Goal: Task Accomplishment & Management: Manage account settings

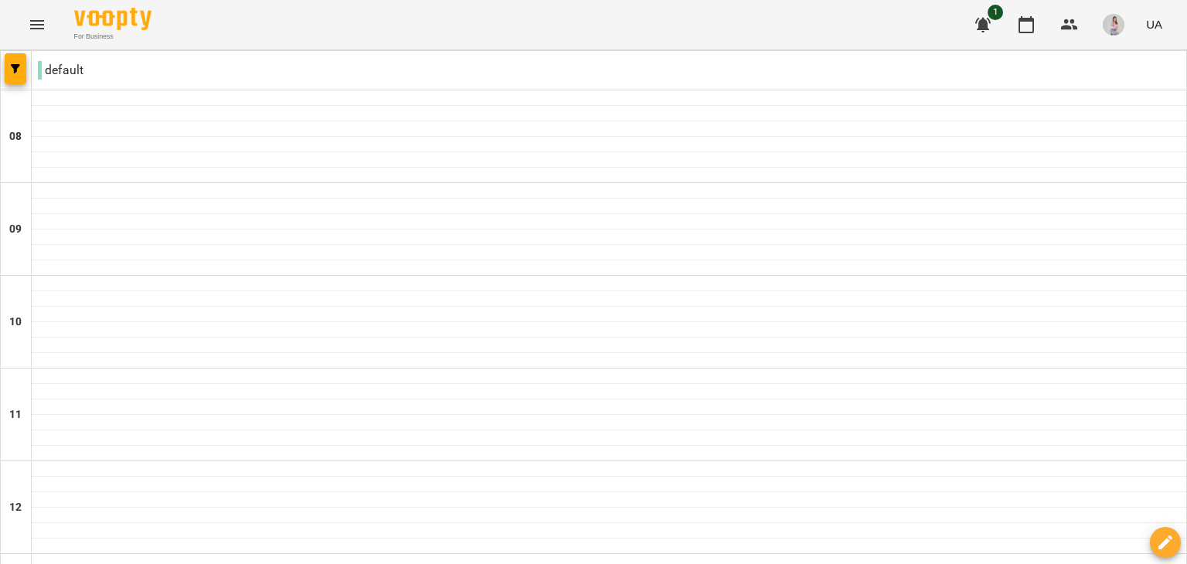
scroll to position [696, 0]
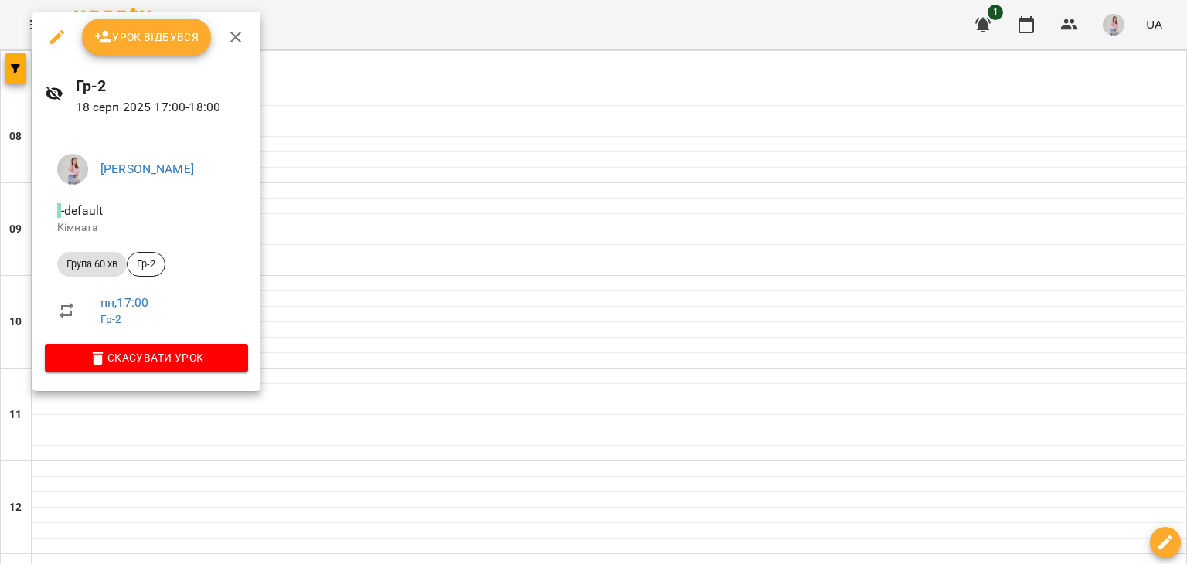
click at [149, 38] on span "Урок відбувся" at bounding box center [146, 37] width 105 height 19
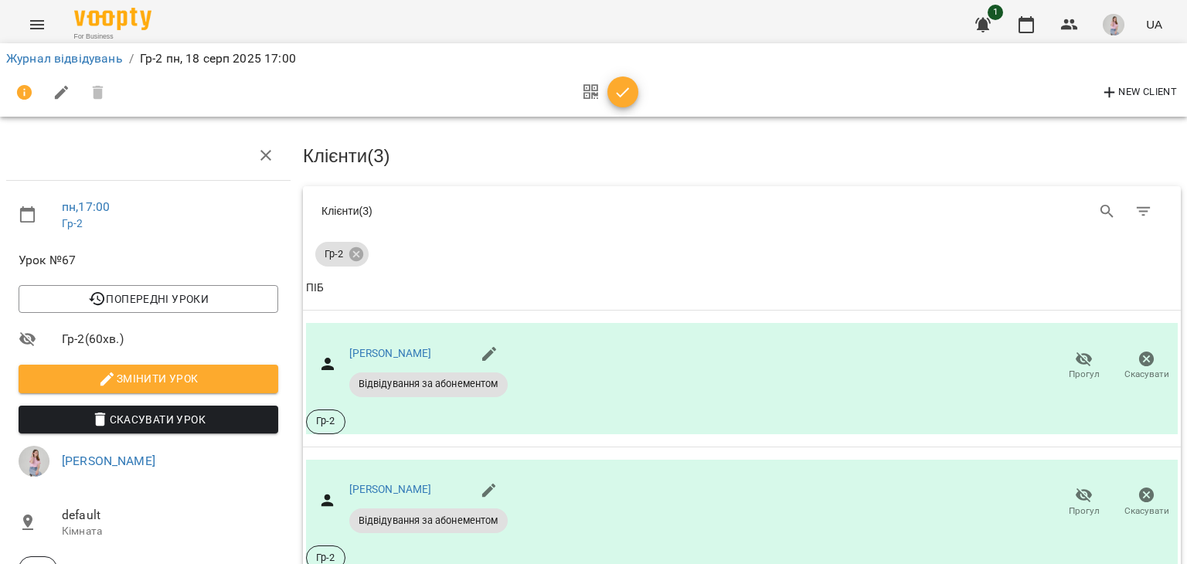
scroll to position [224, 0]
click at [612, 94] on span "button" at bounding box center [622, 92] width 31 height 19
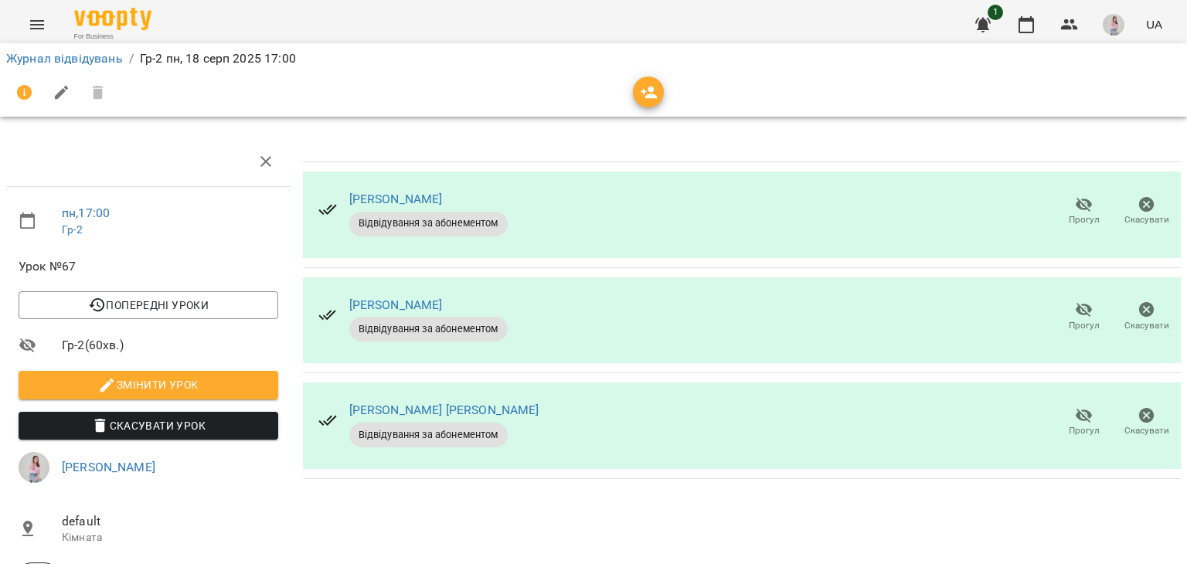
scroll to position [0, 0]
click at [101, 62] on link "Журнал відвідувань" at bounding box center [64, 58] width 117 height 15
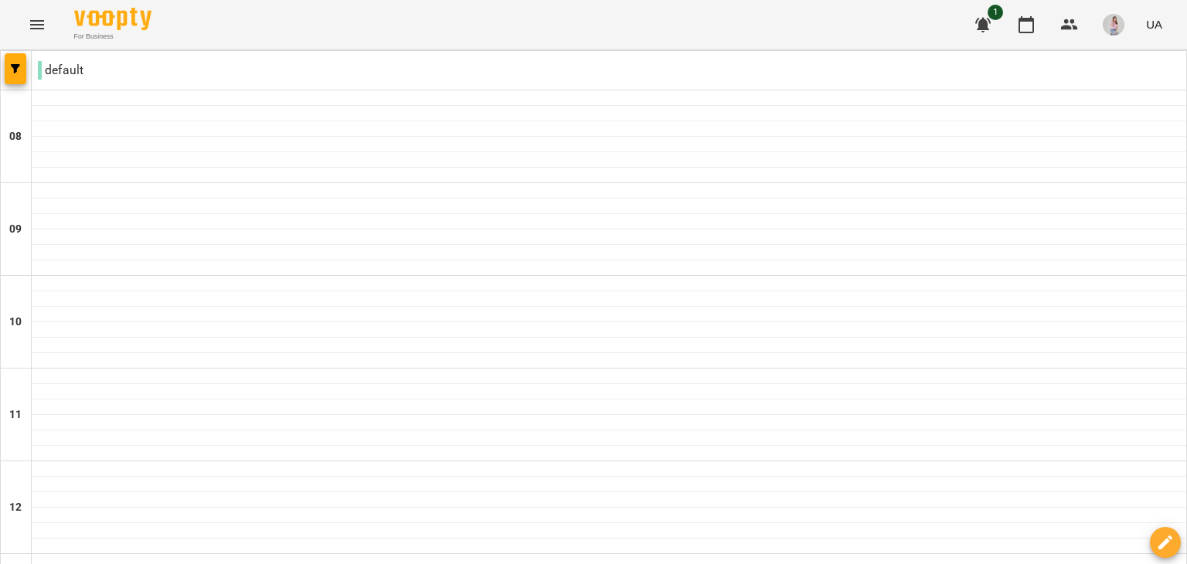
scroll to position [927, 0]
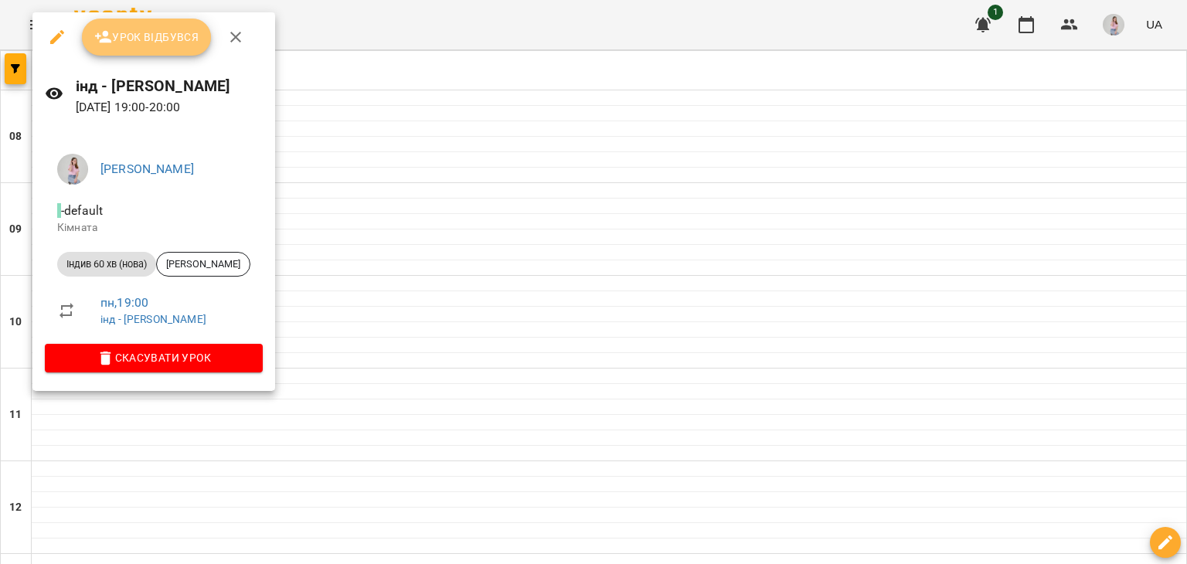
click at [173, 44] on span "Урок відбувся" at bounding box center [146, 37] width 105 height 19
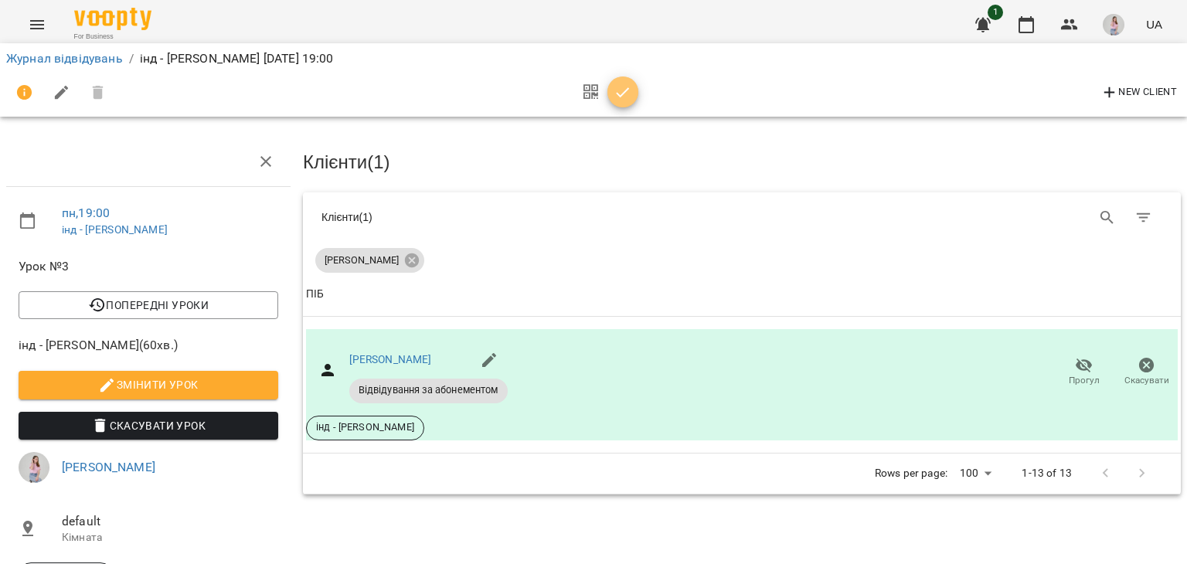
click at [627, 99] on icon "button" at bounding box center [623, 92] width 19 height 19
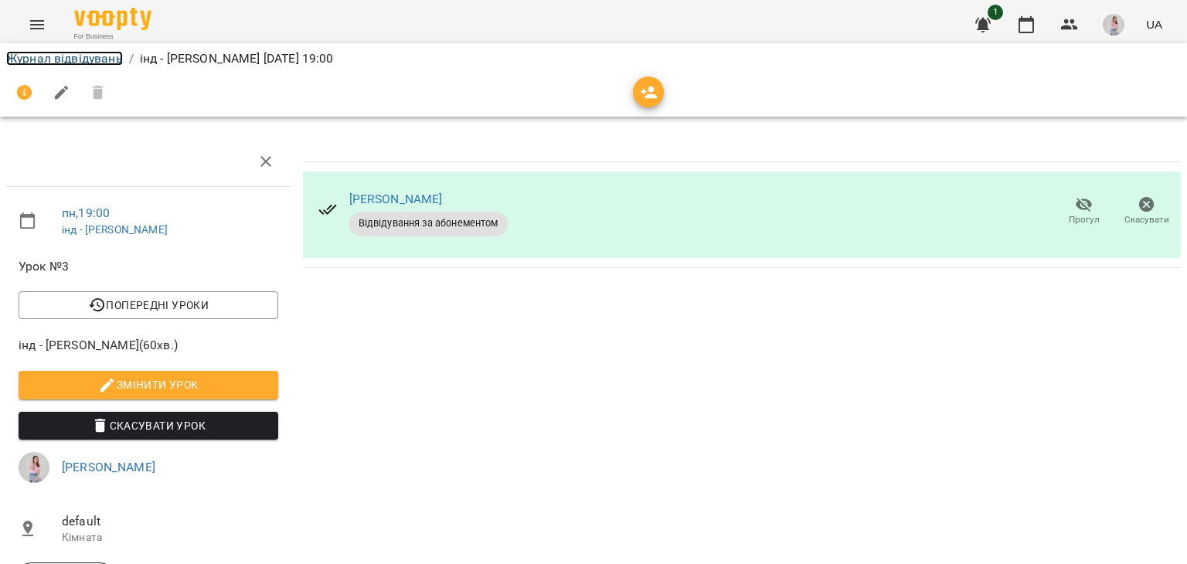
click at [85, 52] on link "Журнал відвідувань" at bounding box center [64, 58] width 117 height 15
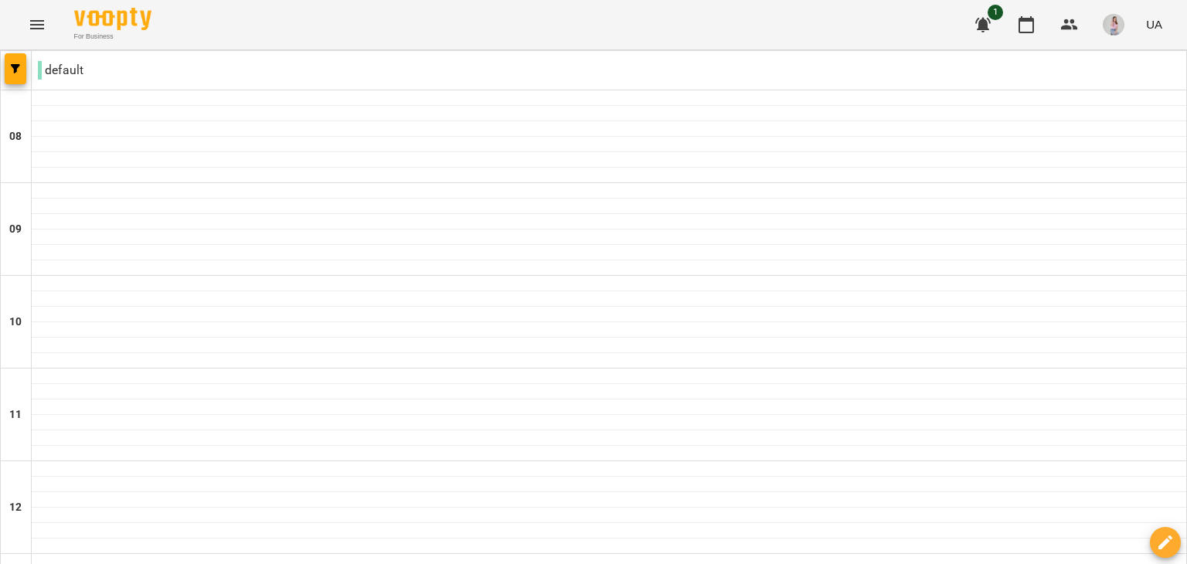
scroll to position [464, 0]
click at [1114, 29] on img "button" at bounding box center [1114, 25] width 22 height 22
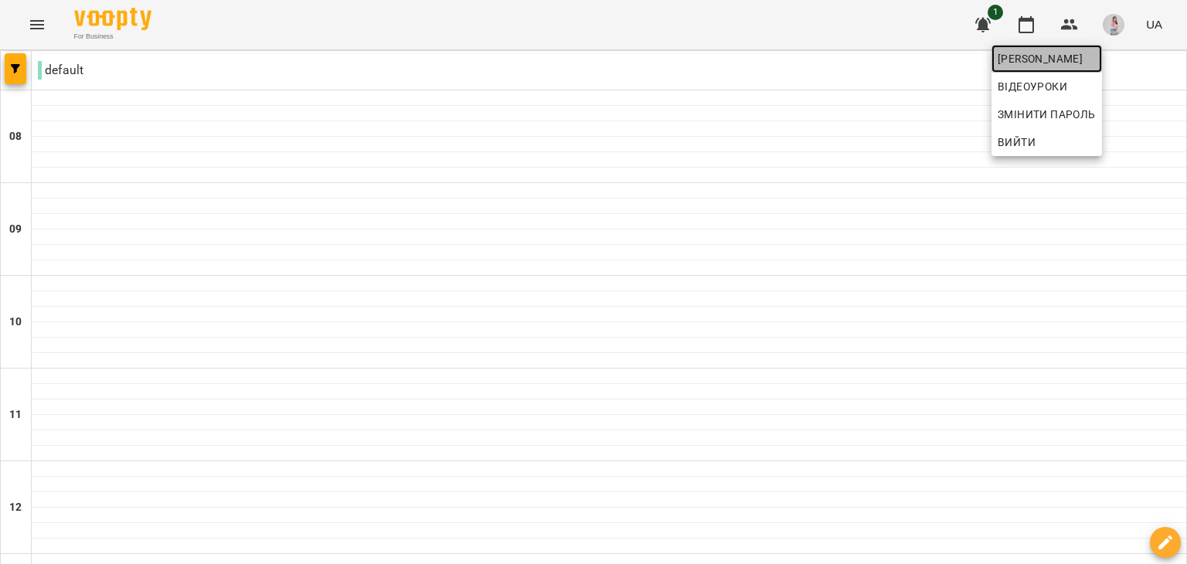
click at [1026, 51] on span "[PERSON_NAME]" at bounding box center [1047, 58] width 98 height 19
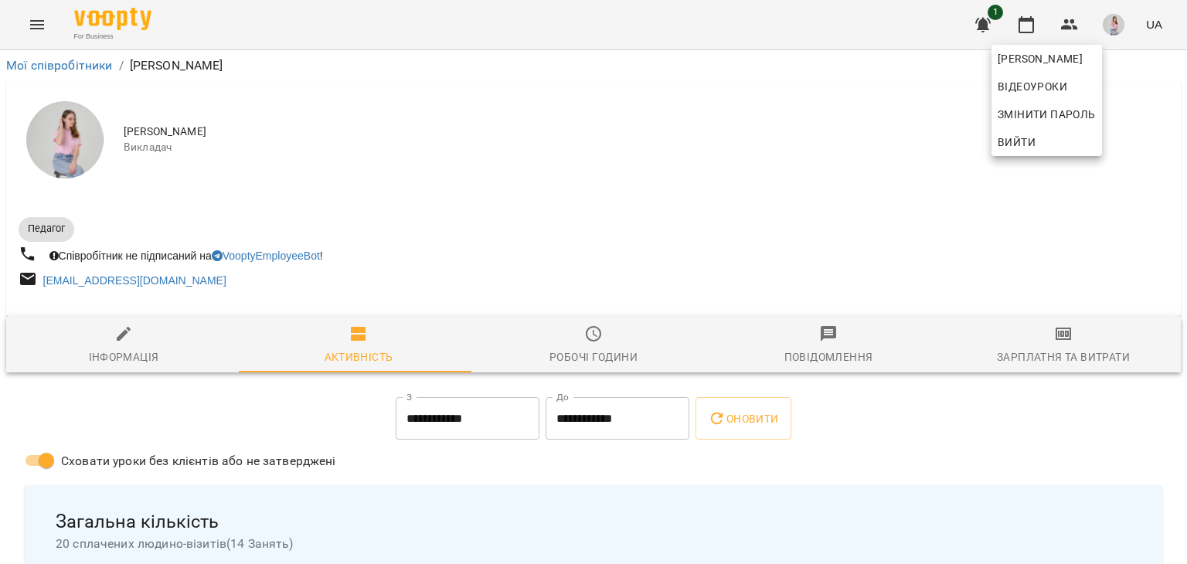
click at [731, 213] on div at bounding box center [593, 282] width 1187 height 564
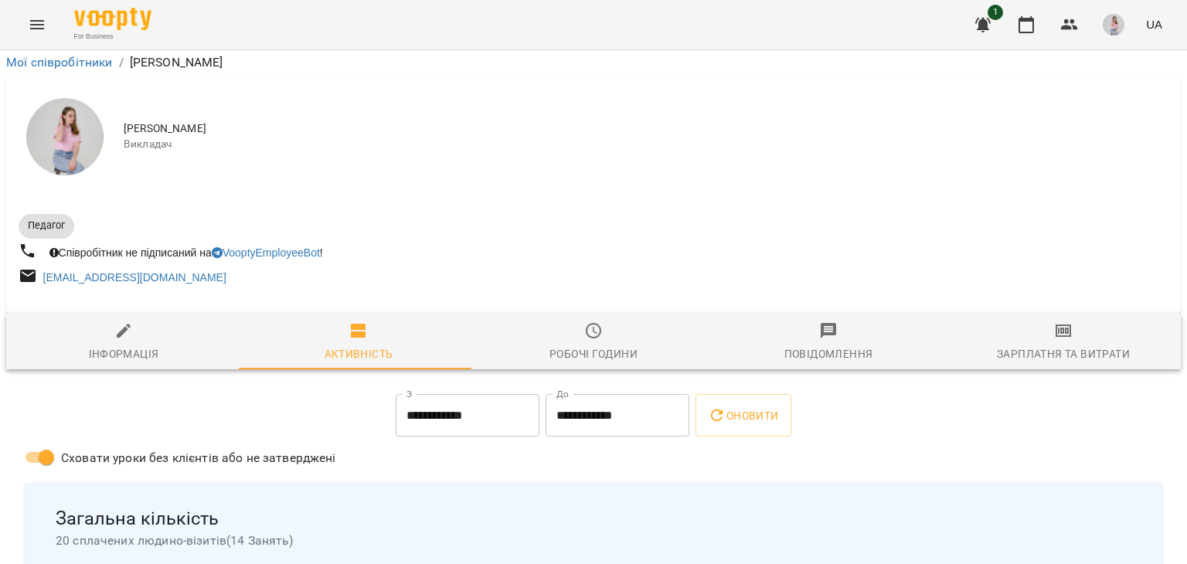
scroll to position [232, 0]
click at [487, 394] on input "**********" at bounding box center [468, 415] width 144 height 43
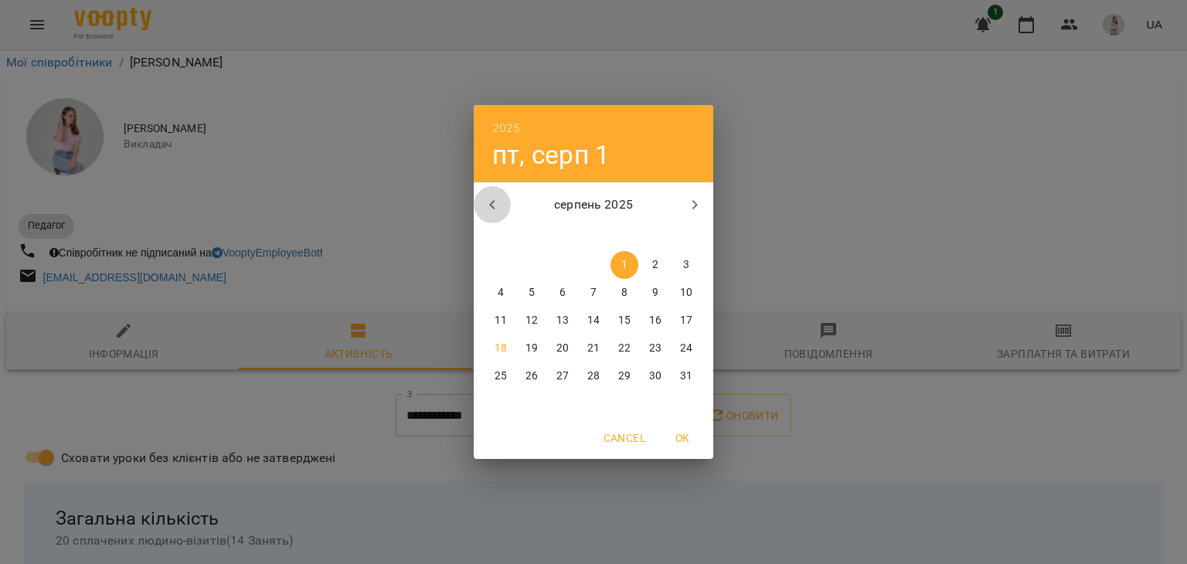
click at [490, 211] on icon "button" at bounding box center [492, 205] width 19 height 19
click at [685, 433] on span "OK" at bounding box center [682, 438] width 37 height 19
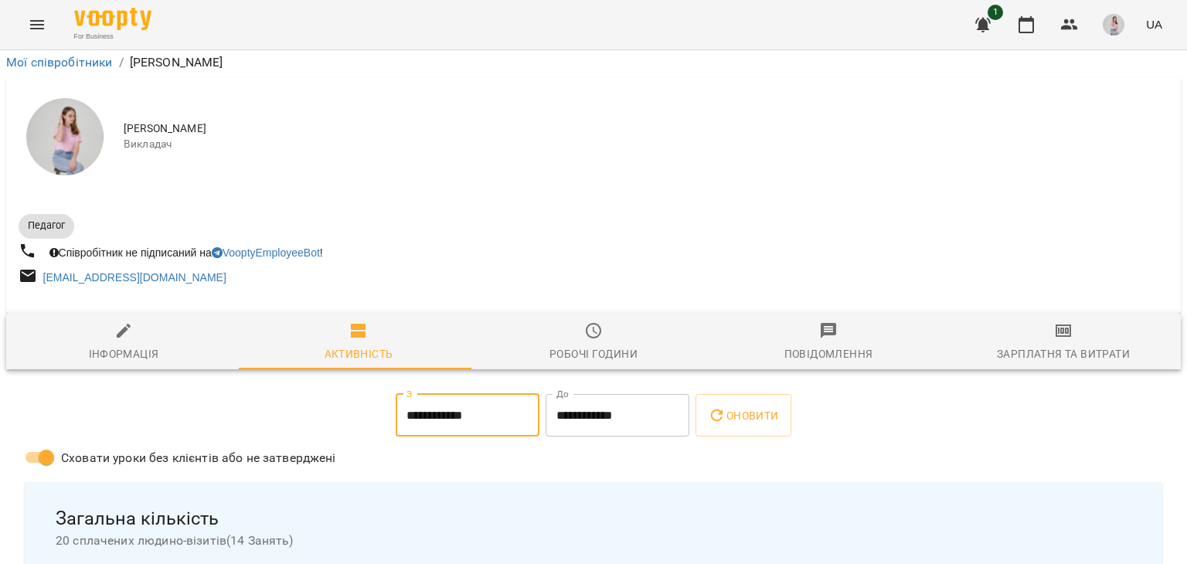
scroll to position [0, 0]
